Goal: Transaction & Acquisition: Subscribe to service/newsletter

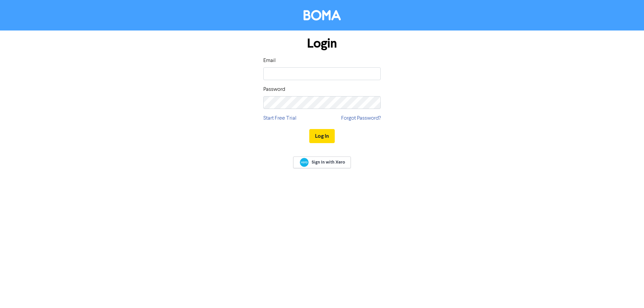
click at [283, 67] on div "Email" at bounding box center [321, 68] width 117 height 23
paste input "[PERSON_NAME][EMAIL_ADDRESS][DOMAIN_NAME]"
click at [284, 71] on input "email" at bounding box center [321, 73] width 117 height 13
type input "[PERSON_NAME][EMAIL_ADDRESS][DOMAIN_NAME]"
click at [326, 134] on button "Log In" at bounding box center [321, 136] width 25 height 14
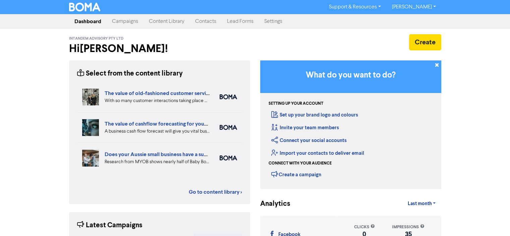
click at [165, 17] on link "Content Library" at bounding box center [166, 21] width 46 height 13
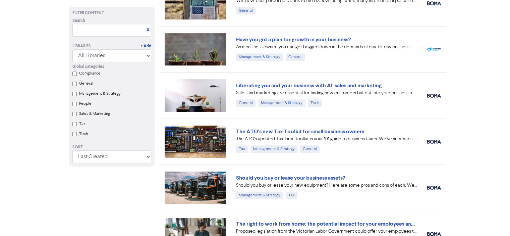
scroll to position [302, 0]
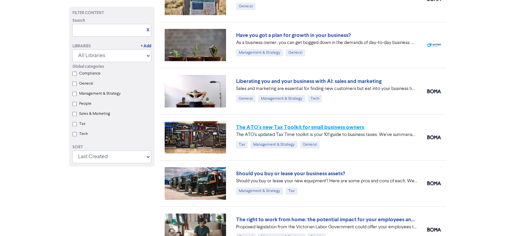
click at [351, 126] on link "The ATO's new Tax Toolkit for small business owners" at bounding box center [300, 127] width 128 height 7
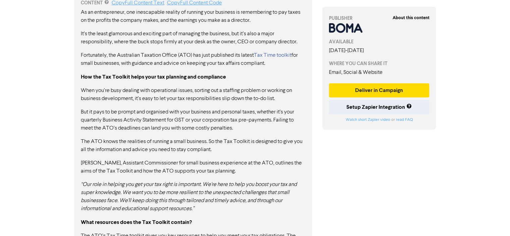
scroll to position [495, 0]
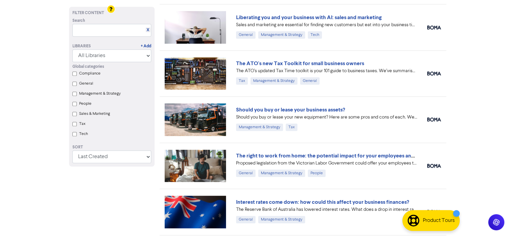
scroll to position [369, 0]
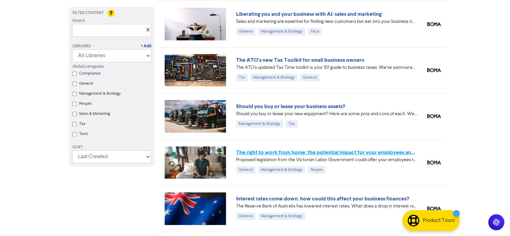
click at [362, 151] on link "The right to work from home: the potential impact for your employees and busine…" at bounding box center [336, 152] width 200 height 7
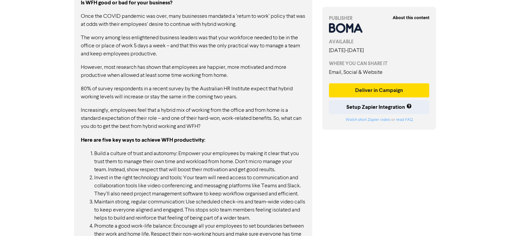
scroll to position [771, 0]
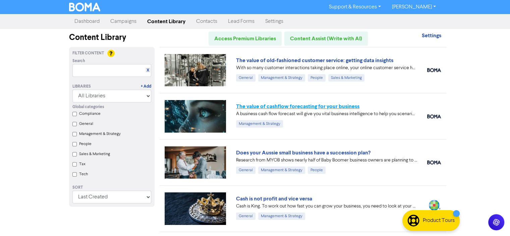
click at [329, 105] on link "The value of cashflow forecasting for your business" at bounding box center [297, 106] width 123 height 7
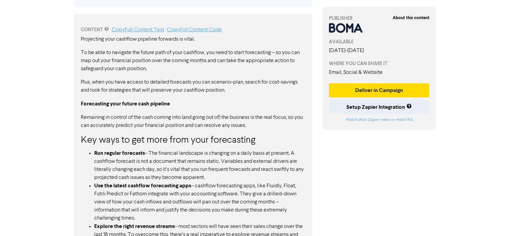
scroll to position [232, 0]
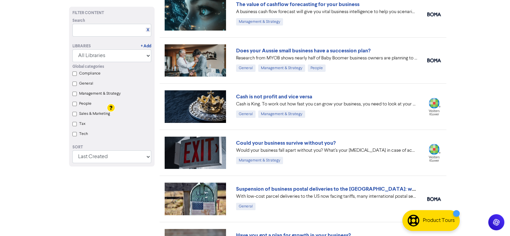
scroll to position [201, 0]
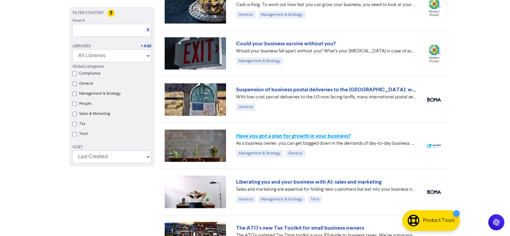
click at [319, 135] on link "Have you got a plan for growth in your business?" at bounding box center [293, 135] width 115 height 7
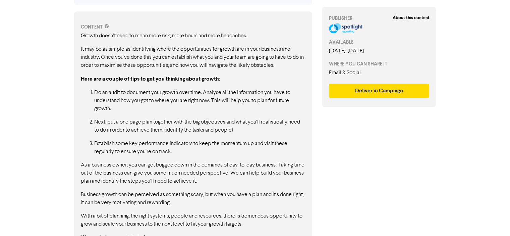
scroll to position [353, 0]
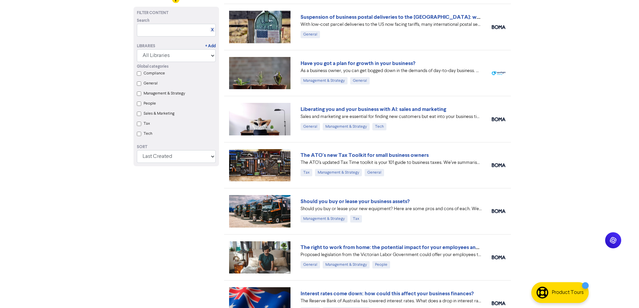
scroll to position [258, 0]
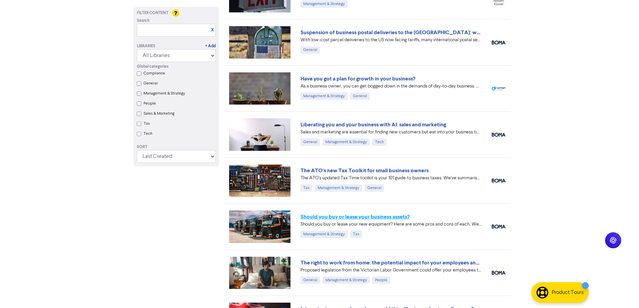
click at [372, 216] on link "Should you buy or lease your business assets?" at bounding box center [354, 217] width 109 height 7
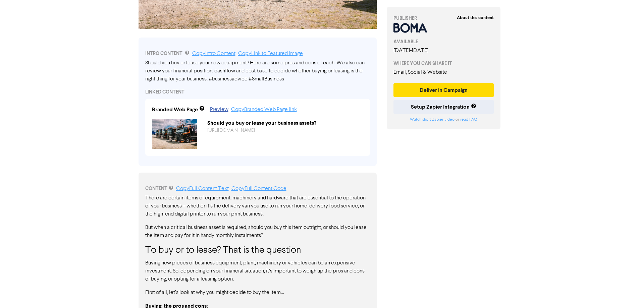
scroll to position [235, 0]
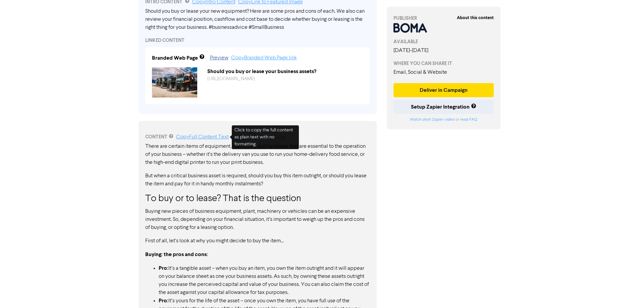
click at [199, 138] on link "Copy Full Content Text" at bounding box center [202, 136] width 53 height 5
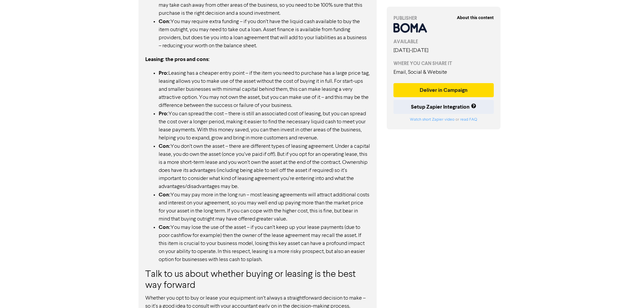
scroll to position [615, 0]
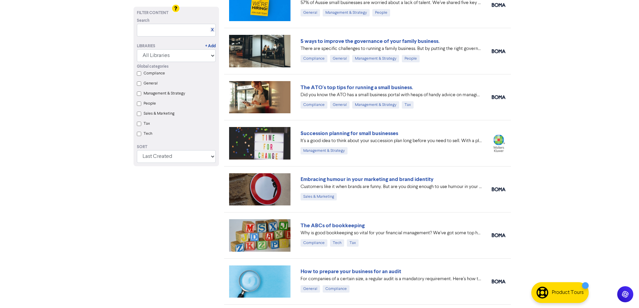
scroll to position [5533, 0]
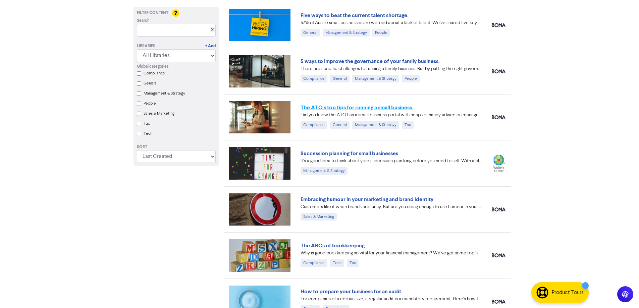
click at [367, 106] on link "The ATO's top tips for running a small business." at bounding box center [356, 107] width 113 height 7
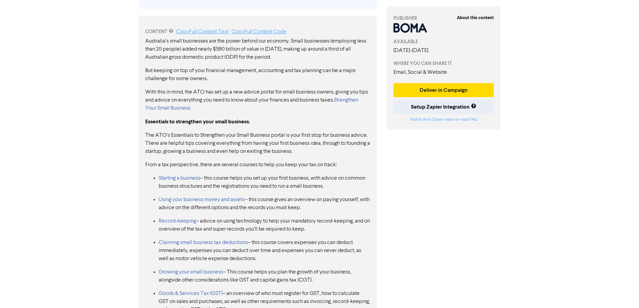
scroll to position [222, 0]
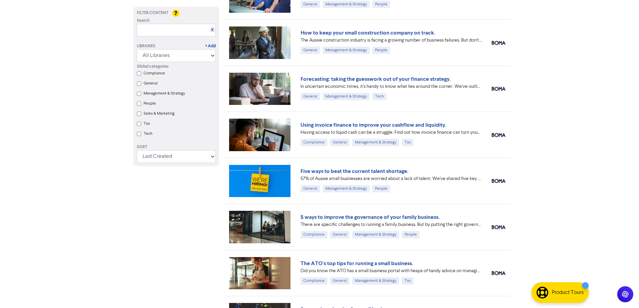
scroll to position [5365, 0]
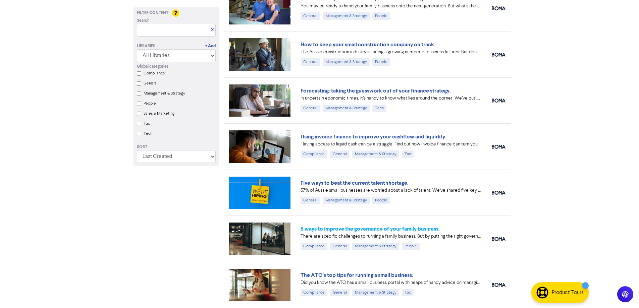
click at [429, 226] on link "5 ways to improve the governance of your family business." at bounding box center [369, 229] width 139 height 7
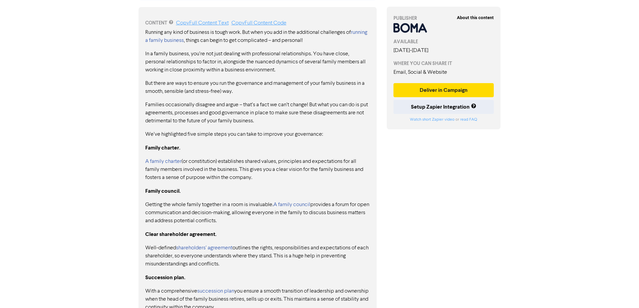
scroll to position [333, 0]
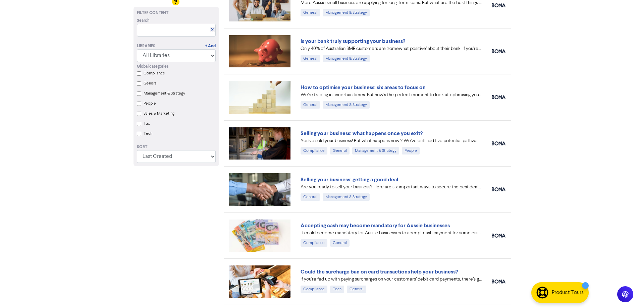
scroll to position [4896, 0]
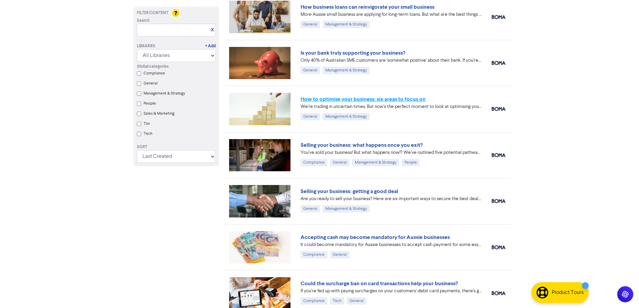
click at [400, 100] on link "How to optimise your business: six areas to focus on" at bounding box center [362, 99] width 125 height 7
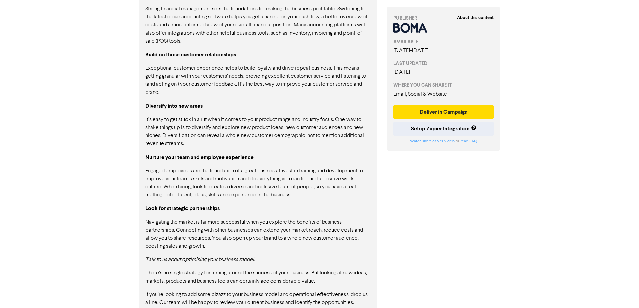
scroll to position [561, 0]
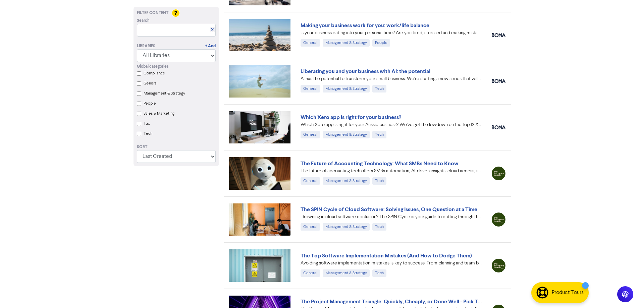
scroll to position [4092, 0]
click at [445, 162] on link "The Future of Accounting Technology: What SMBs Need to Know" at bounding box center [379, 164] width 158 height 7
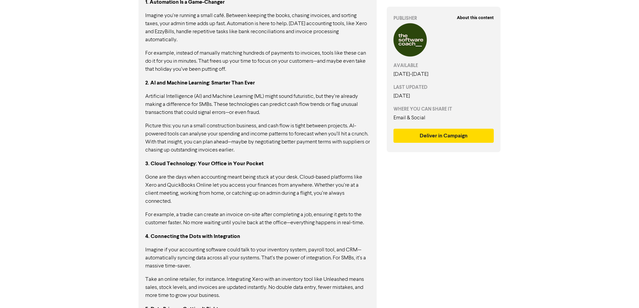
scroll to position [432, 0]
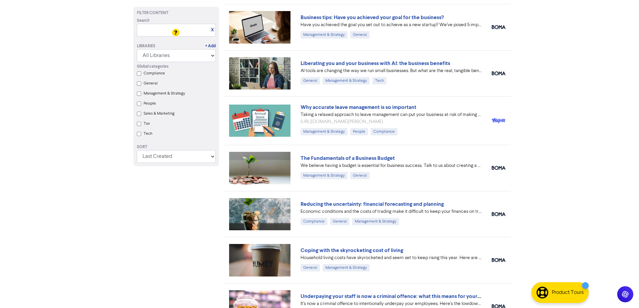
scroll to position [3488, 0]
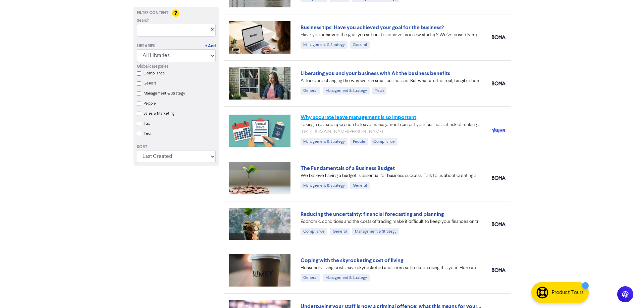
click at [406, 116] on link "Why accurate leave management is so important" at bounding box center [358, 117] width 116 height 7
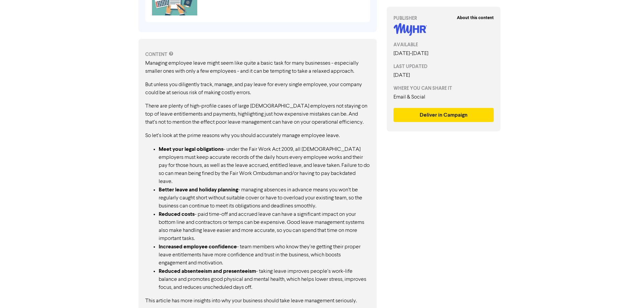
scroll to position [309, 0]
drag, startPoint x: 366, startPoint y: 292, endPoint x: 173, endPoint y: 177, distance: 225.0
click at [230, 246] on div "Managing employee leave might seem like quite a basic task for many businesses …" at bounding box center [257, 181] width 225 height 246
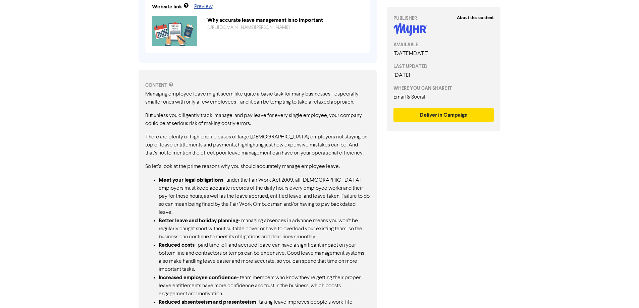
scroll to position [141, 0]
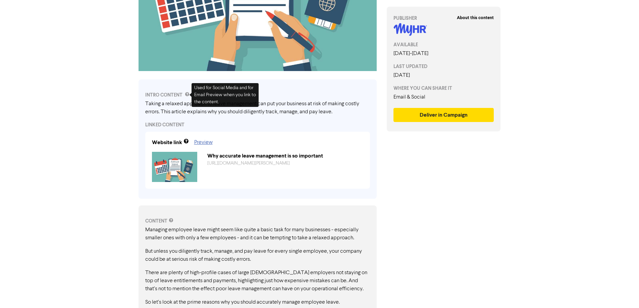
click at [236, 158] on div "Why accurate leave management is so important" at bounding box center [285, 156] width 166 height 8
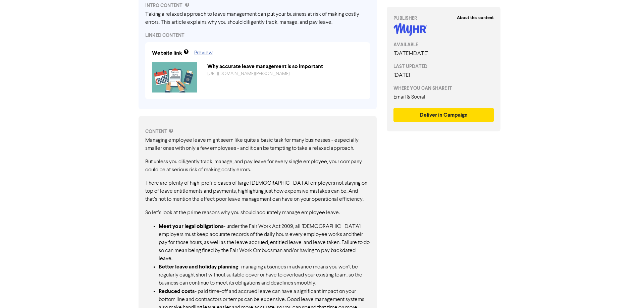
scroll to position [268, 0]
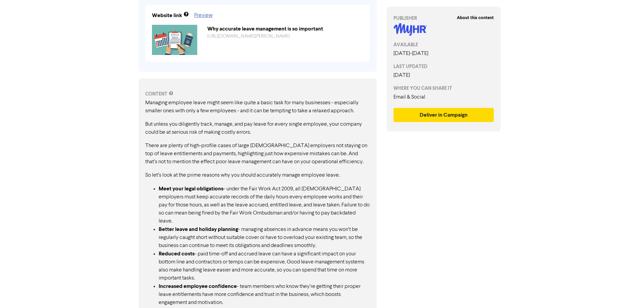
drag, startPoint x: 144, startPoint y: 101, endPoint x: 159, endPoint y: 122, distance: 25.4
click at [159, 122] on div "CONTENT Managing employee leave might seem like quite a basic task for many bus…" at bounding box center [257, 217] width 238 height 278
click at [162, 122] on p "But unless you diligently track, manage, and pay leave for every single employe…" at bounding box center [257, 128] width 225 height 16
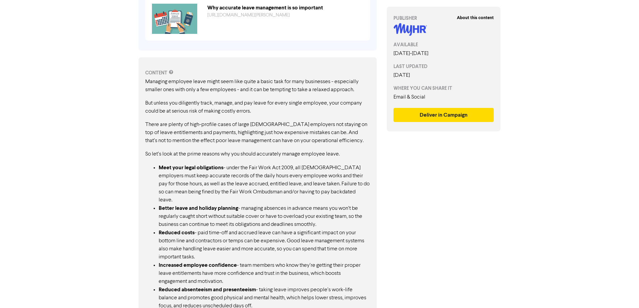
scroll to position [309, 0]
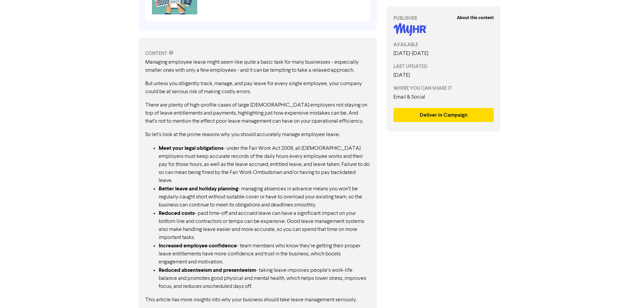
click at [265, 113] on p "There are plenty of high-profile cases of large [DEMOGRAPHIC_DATA] employers no…" at bounding box center [257, 113] width 225 height 24
click at [264, 87] on p "But unless you diligently track, manage, and pay leave for every single employe…" at bounding box center [257, 88] width 225 height 16
drag, startPoint x: 264, startPoint y: 87, endPoint x: 274, endPoint y: 232, distance: 145.7
click at [269, 215] on div "Managing employee leave might seem like quite a basic task for many businesses …" at bounding box center [257, 181] width 225 height 246
drag, startPoint x: 361, startPoint y: 292, endPoint x: 167, endPoint y: 95, distance: 276.4
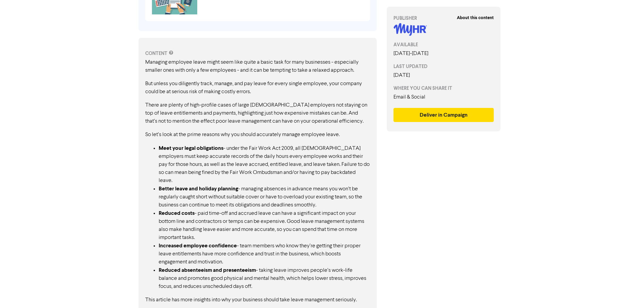
click at [163, 101] on div "Managing employee leave might seem like quite a basic task for many businesses …" at bounding box center [257, 181] width 225 height 246
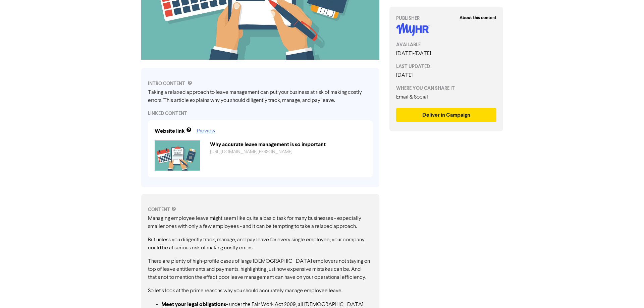
scroll to position [108, 0]
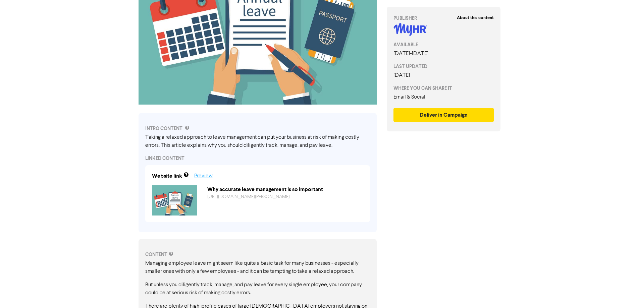
click at [206, 174] on link "Preview" at bounding box center [203, 175] width 18 height 5
click at [440, 118] on button "Deliver in Campaign" at bounding box center [443, 115] width 101 height 14
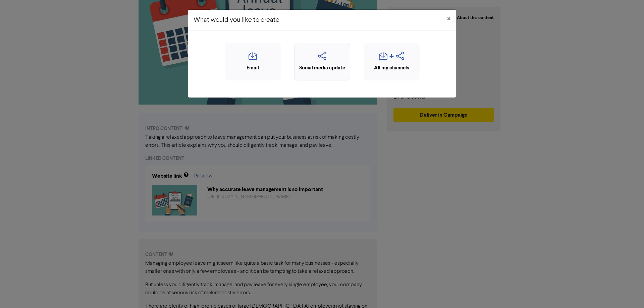
click at [328, 65] on div "Social media update" at bounding box center [322, 68] width 49 height 8
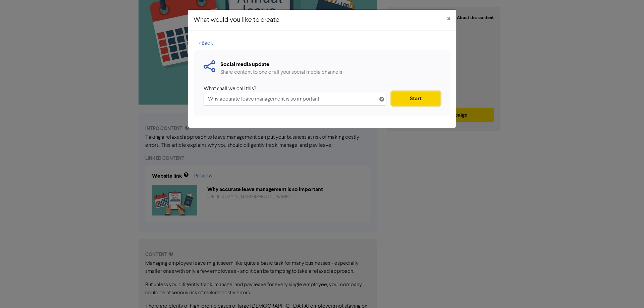
click at [410, 101] on button "Start" at bounding box center [415, 99] width 49 height 14
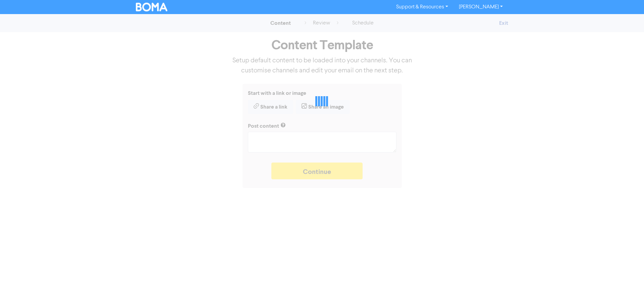
type textarea "x"
type textarea "Taking a relaxed approach to leave management can put your business at risk of …"
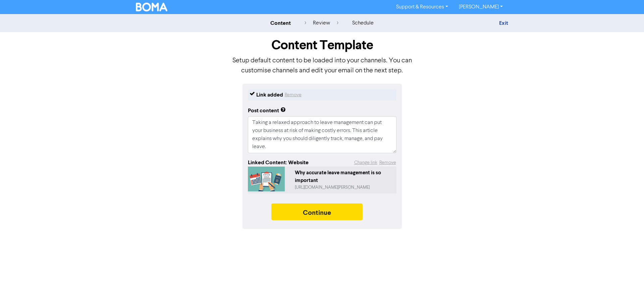
click at [304, 183] on div "Why accurate leave management is so important" at bounding box center [344, 176] width 99 height 15
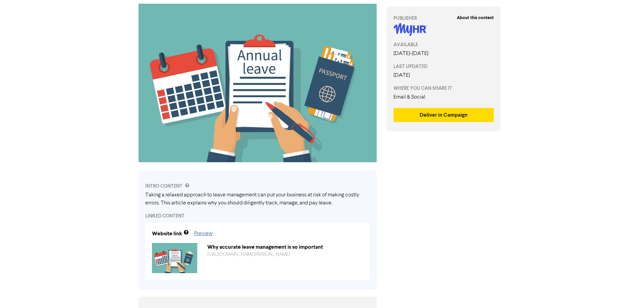
scroll to position [134, 0]
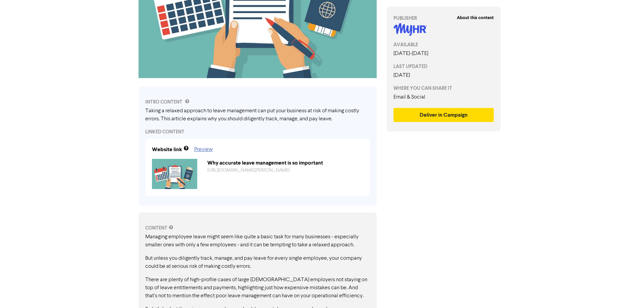
drag, startPoint x: 181, startPoint y: 112, endPoint x: 320, endPoint y: 111, distance: 139.1
click at [320, 111] on div "Taking a relaxed approach to leave management can put your business at risk of …" at bounding box center [257, 115] width 225 height 16
drag, startPoint x: 333, startPoint y: 118, endPoint x: 277, endPoint y: 119, distance: 56.3
click at [277, 119] on div "Taking a relaxed approach to leave management can put your business at risk of …" at bounding box center [257, 115] width 225 height 16
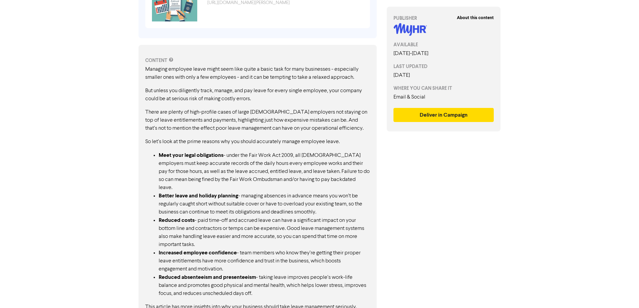
scroll to position [309, 0]
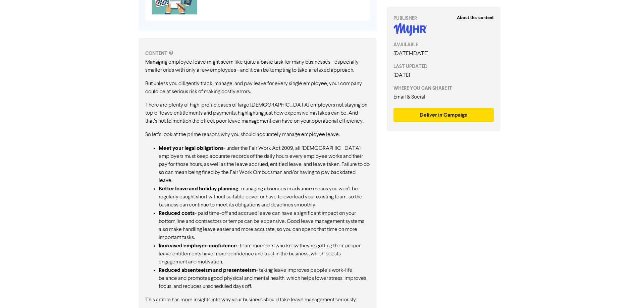
click at [354, 296] on p "This article has more insights into why your business should take leave managem…" at bounding box center [257, 300] width 225 height 8
drag, startPoint x: 363, startPoint y: 291, endPoint x: 189, endPoint y: 133, distance: 235.1
click at [191, 138] on div "Managing employee leave might seem like quite a basic task for many businesses …" at bounding box center [257, 181] width 225 height 246
click at [149, 50] on div "CONTENT" at bounding box center [257, 53] width 225 height 7
click at [170, 52] on icon at bounding box center [171, 54] width 5 height 6
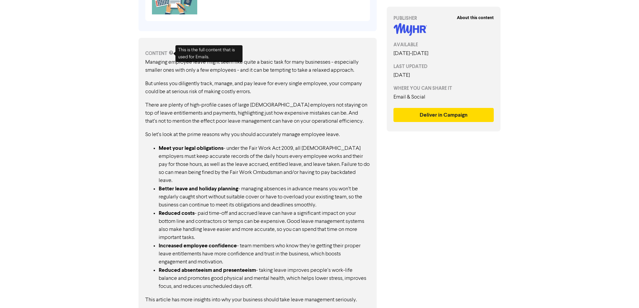
click at [171, 51] on icon at bounding box center [171, 54] width 5 height 6
drag, startPoint x: 177, startPoint y: 92, endPoint x: 291, endPoint y: 178, distance: 142.8
click at [291, 178] on div "Managing employee leave might seem like quite a basic task for many businesses …" at bounding box center [257, 181] width 225 height 246
click at [291, 185] on li "Better leave and holiday planning - managing absences in advance means you won’…" at bounding box center [264, 197] width 211 height 24
drag, startPoint x: 291, startPoint y: 178, endPoint x: 246, endPoint y: 154, distance: 51.3
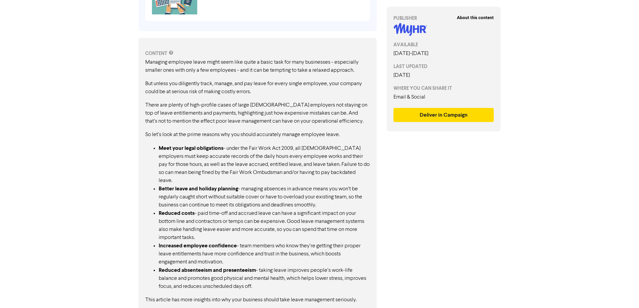
click at [250, 158] on ul "Meet your legal obligations - under the Fair Work Act 2009, all [DEMOGRAPHIC_DA…" at bounding box center [257, 217] width 225 height 146
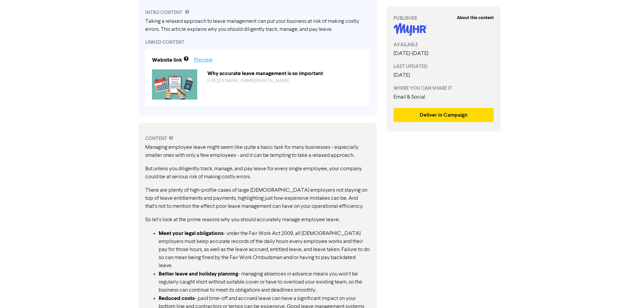
scroll to position [175, 0]
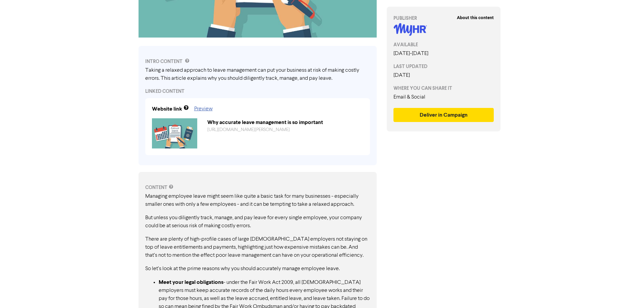
click at [181, 128] on img at bounding box center [174, 133] width 45 height 30
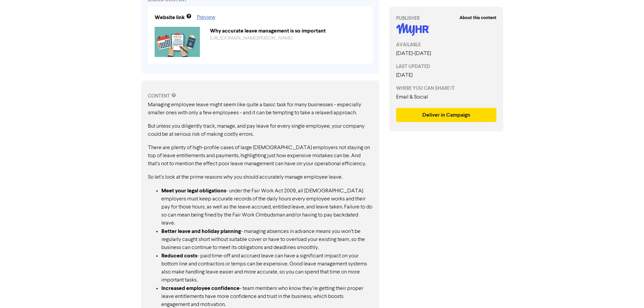
scroll to position [242, 0]
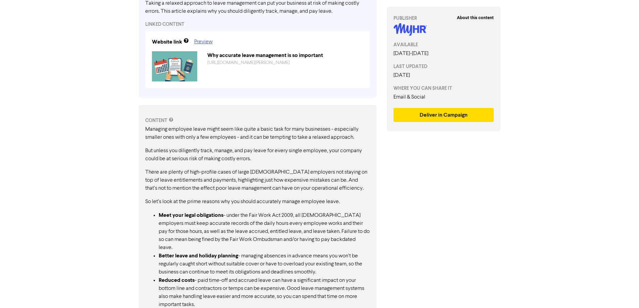
click at [239, 59] on div "Why accurate leave management is so important" at bounding box center [285, 55] width 166 height 8
click at [246, 60] on link "[URL][DOMAIN_NAME][PERSON_NAME]" at bounding box center [248, 62] width 82 height 5
click at [441, 114] on button "Deliver in Campaign" at bounding box center [443, 115] width 101 height 14
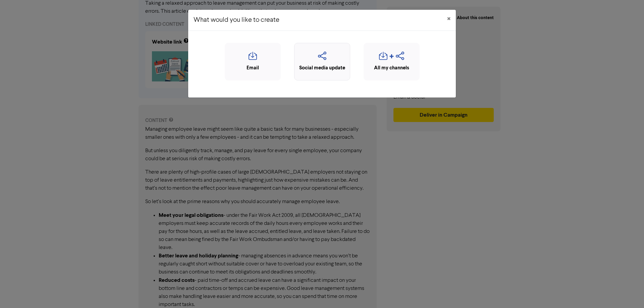
click at [322, 69] on div "Social media update" at bounding box center [322, 68] width 49 height 8
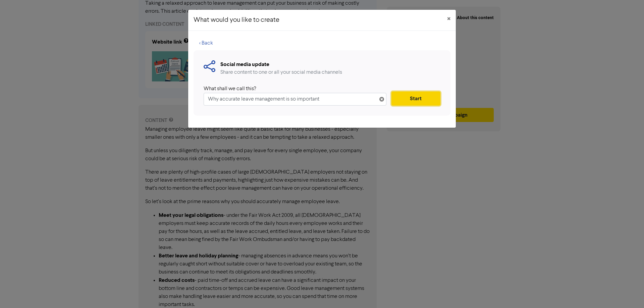
click at [408, 98] on button "Start" at bounding box center [415, 99] width 49 height 14
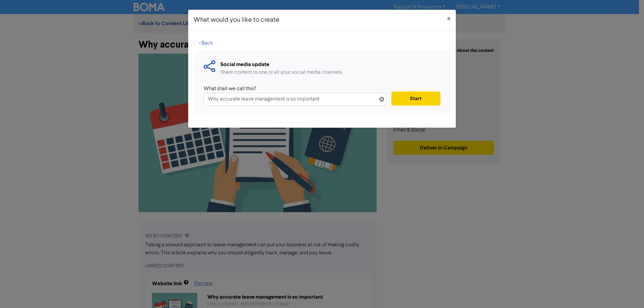
type textarea "x"
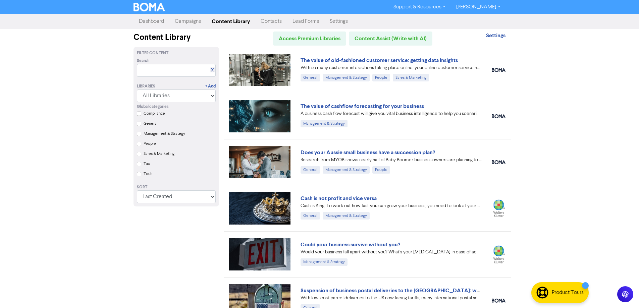
scroll to position [3488, 0]
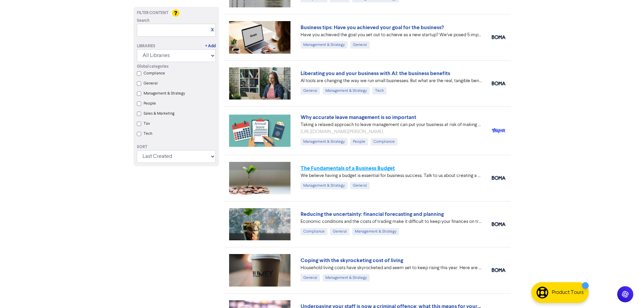
click at [386, 167] on link "The Fundamentals of a Business Budget" at bounding box center [347, 168] width 94 height 7
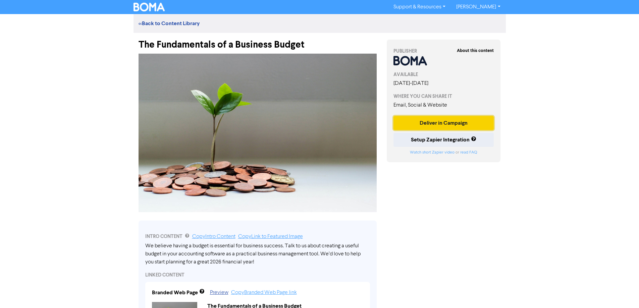
click at [441, 123] on button "Deliver in Campaign" at bounding box center [443, 123] width 101 height 14
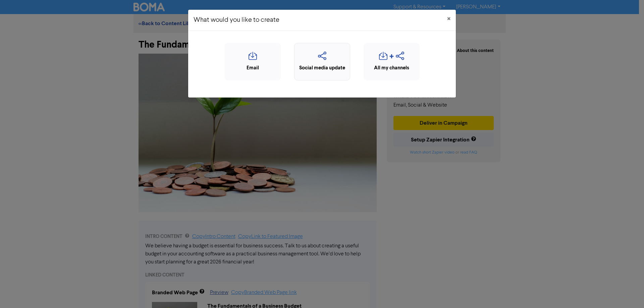
click at [311, 65] on div "Social media update" at bounding box center [322, 68] width 49 height 8
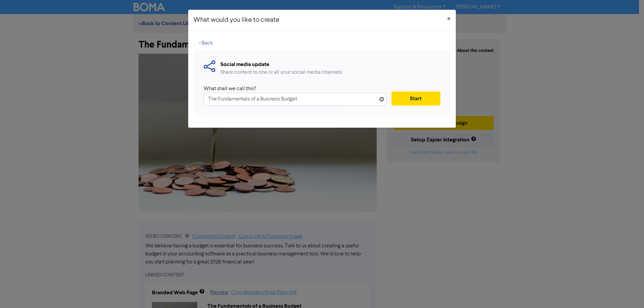
click at [285, 110] on div "Social media update Share content to one or all your social media channels What…" at bounding box center [321, 82] width 257 height 65
drag, startPoint x: 308, startPoint y: 102, endPoint x: 140, endPoint y: 102, distance: 167.9
click at [140, 102] on div "What would you like to create × < Back Social media update Share content to one…" at bounding box center [322, 154] width 644 height 308
paste input "Why Leave Management Matters for Medical Practices"
type input "Why Leave Management Matters for Medical Practices"
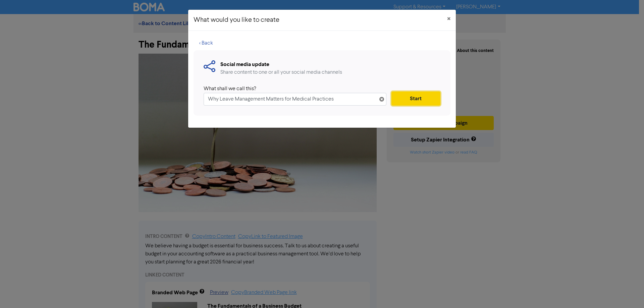
click at [420, 97] on button "Start" at bounding box center [415, 99] width 49 height 14
type textarea "x"
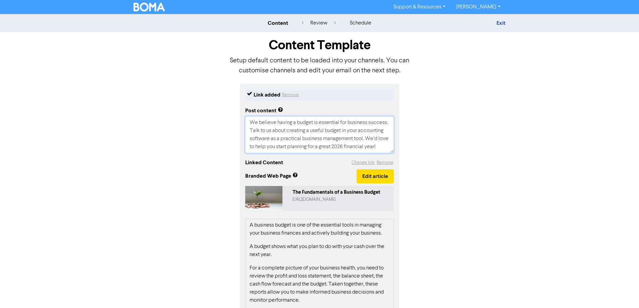
click at [304, 136] on textarea "We believe having a budget is essential for business success. Talk to us about …" at bounding box center [319, 134] width 148 height 37
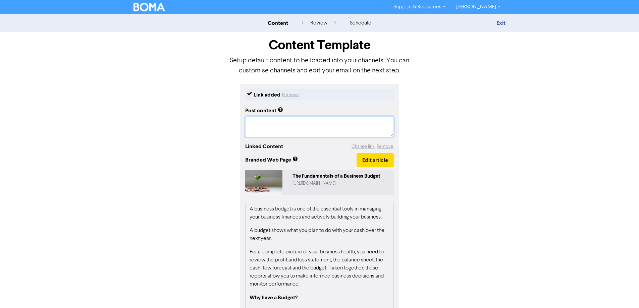
paste textarea "Doctors: manage leave properly in your clinic to ensure legal compliance, prote…"
type textarea "x"
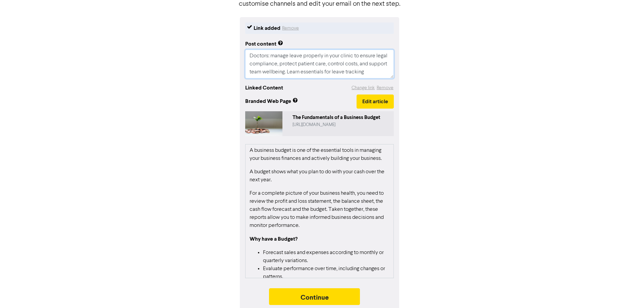
scroll to position [67, 0]
type textarea "Doctors: manage leave properly in your clinic to ensure legal compliance, prote…"
click at [378, 102] on button "Edit article" at bounding box center [374, 101] width 37 height 14
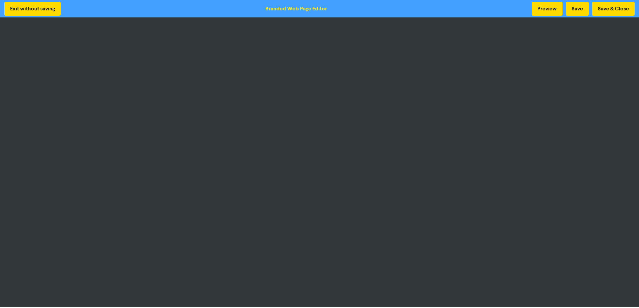
scroll to position [1, 0]
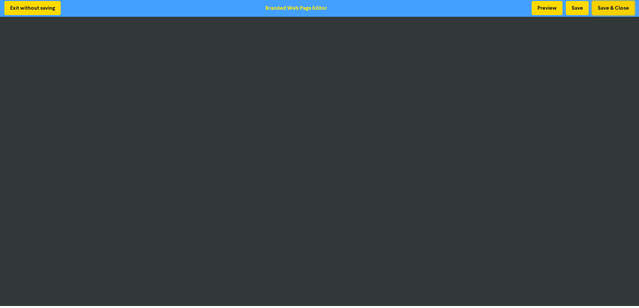
click at [605, 6] on button "Save & Close" at bounding box center [613, 8] width 43 height 14
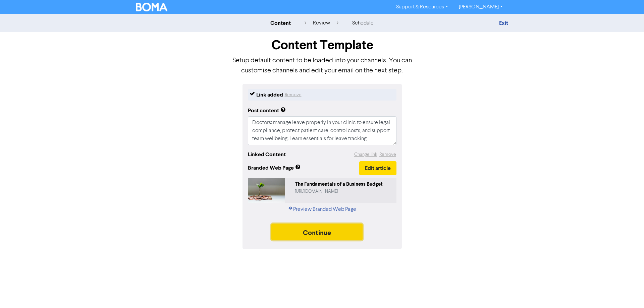
click at [326, 236] on button "Continue" at bounding box center [316, 232] width 91 height 17
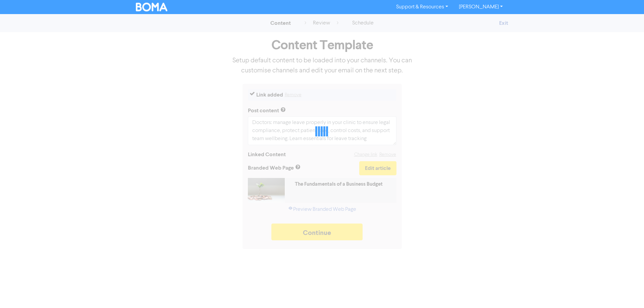
type textarea "x"
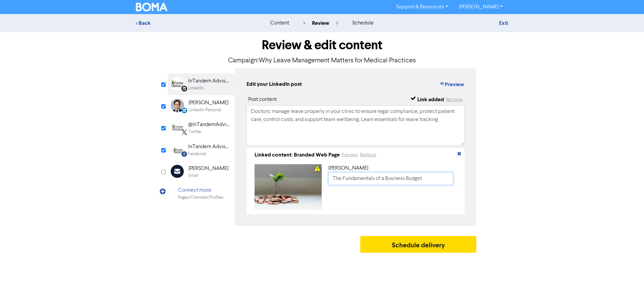
click at [364, 180] on input "The Fundamentals of a Business Budget" at bounding box center [390, 178] width 125 height 13
paste input "Why Leave Management Matters for Medical Practices"
drag, startPoint x: 361, startPoint y: 181, endPoint x: 299, endPoint y: 181, distance: 62.0
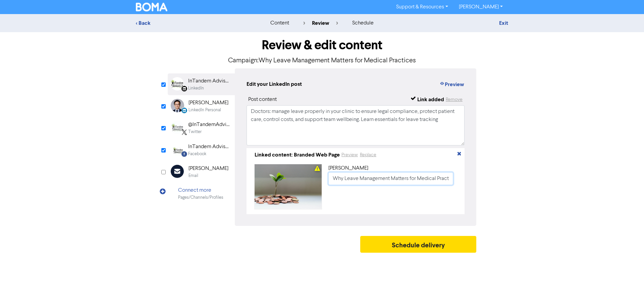
click at [299, 181] on div "[PERSON_NAME] Why Leave Management Matters for Medical Practices" at bounding box center [355, 187] width 213 height 50
click at [386, 178] on input "Why Leave Management Matters for Medical Practices" at bounding box center [390, 178] width 125 height 13
type input "Why Leave Management Matters for Medical Practices"
click at [449, 124] on textarea "Doctors: manage leave properly in your clinic to ensure legal compliance, prote…" at bounding box center [355, 125] width 218 height 40
drag, startPoint x: 449, startPoint y: 121, endPoint x: 203, endPoint y: 107, distance: 246.8
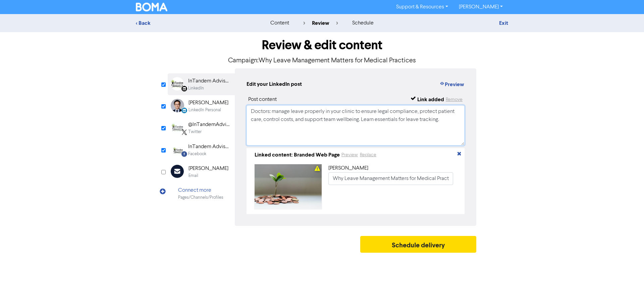
click at [203, 107] on div "LinkedIn Page Created with Sketch. InTandem Advisory LinkedIn LinkedIn Personal…" at bounding box center [322, 147] width 308 height 158
type textarea "Doctors: manage leave properly in your clinic to ensure legal compliance, prote…"
click at [211, 149] on div "InTandem Advisory" at bounding box center [209, 147] width 43 height 8
click at [211, 131] on div "Twitter" at bounding box center [209, 132] width 43 height 6
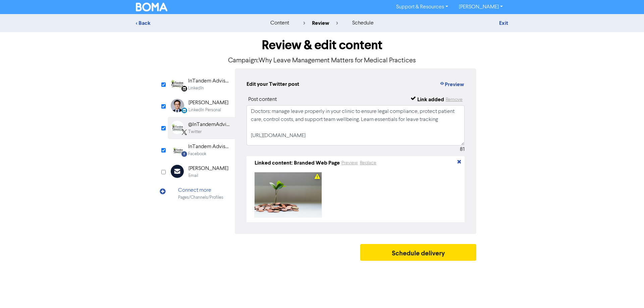
click at [212, 111] on div "LinkedIn Personal" at bounding box center [204, 110] width 33 height 6
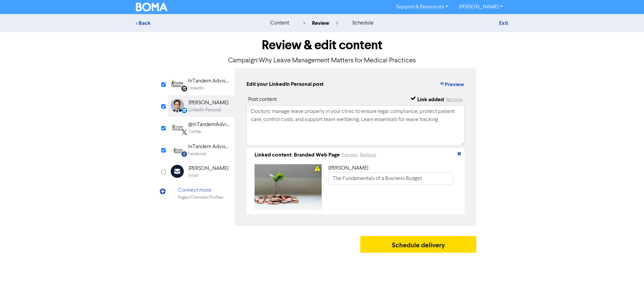
click at [212, 90] on div "LinkedIn" at bounding box center [209, 88] width 43 height 6
click at [215, 106] on div "[PERSON_NAME]" at bounding box center [208, 103] width 40 height 8
click at [214, 130] on div "Twitter" at bounding box center [209, 132] width 43 height 6
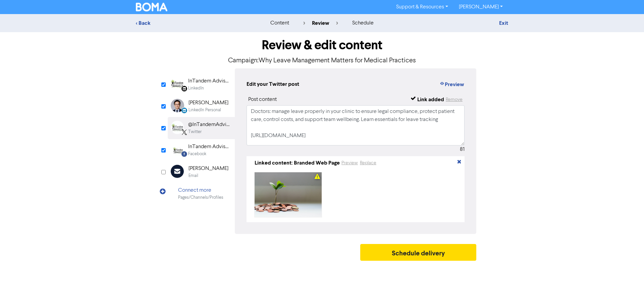
click at [213, 151] on div "Facebook" at bounding box center [209, 154] width 43 height 6
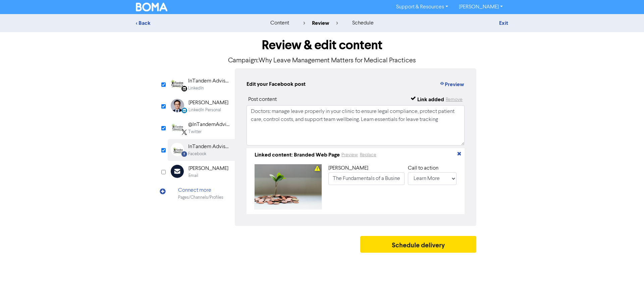
click at [204, 84] on div "InTandem Advisory" at bounding box center [209, 81] width 43 height 8
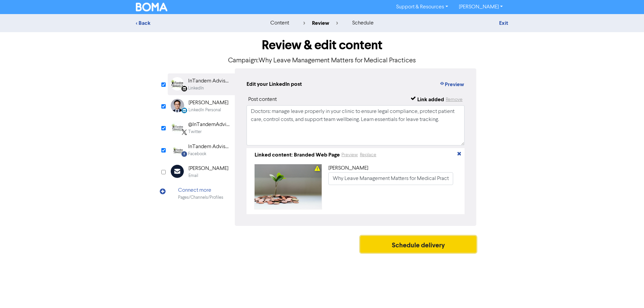
click at [422, 250] on button "Schedule delivery" at bounding box center [418, 244] width 116 height 17
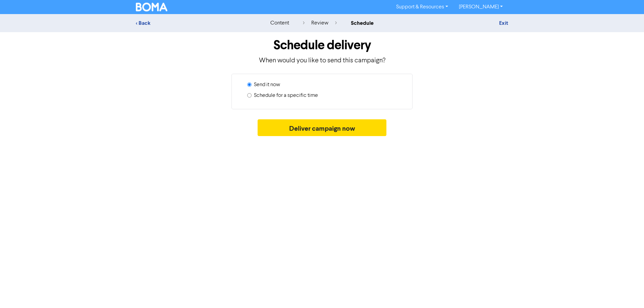
click at [279, 94] on label "Schedule for a specific time" at bounding box center [286, 96] width 64 height 8
click at [251, 94] on input "Schedule for a specific time" at bounding box center [249, 95] width 4 height 4
radio input "true"
radio input "false"
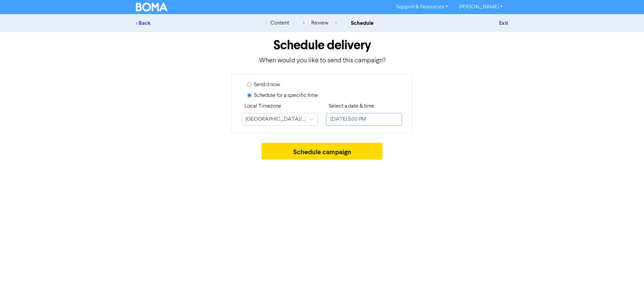
click at [357, 119] on input "[DATE] 5:00 PM" at bounding box center [364, 119] width 76 height 13
select select "8"
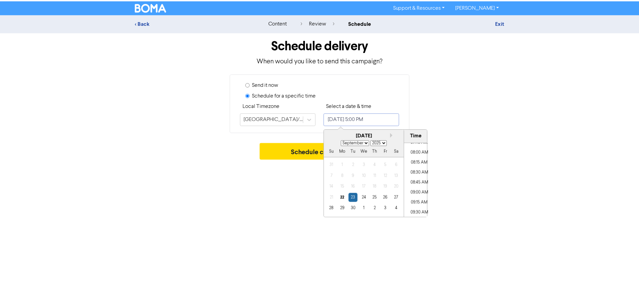
scroll to position [316, 0]
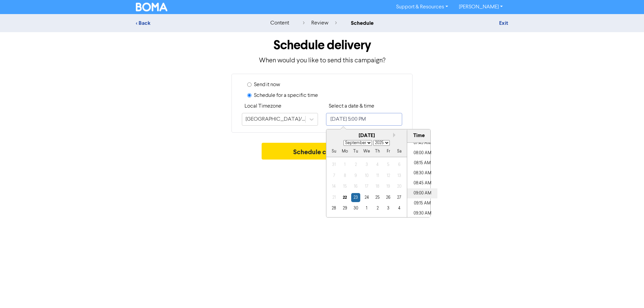
click at [423, 193] on li "09:00 AM" at bounding box center [422, 193] width 30 height 10
type input "[DATE] 9:00 AM"
click at [476, 153] on div "Schedule campaign" at bounding box center [322, 153] width 372 height 20
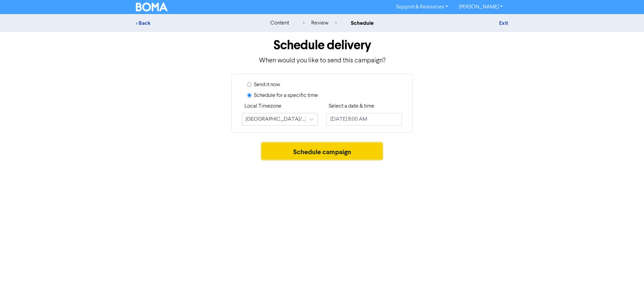
click at [314, 153] on button "Schedule campaign" at bounding box center [321, 151] width 121 height 17
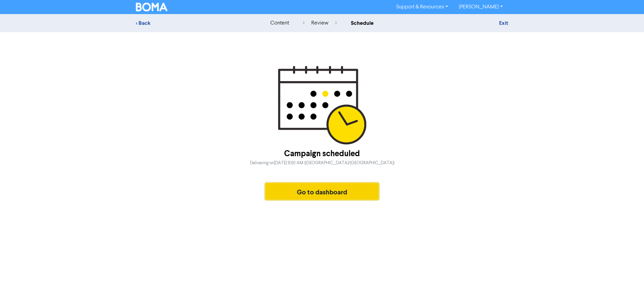
click at [333, 195] on button "Go to dashboard" at bounding box center [321, 191] width 113 height 17
